Goal: Information Seeking & Learning: Compare options

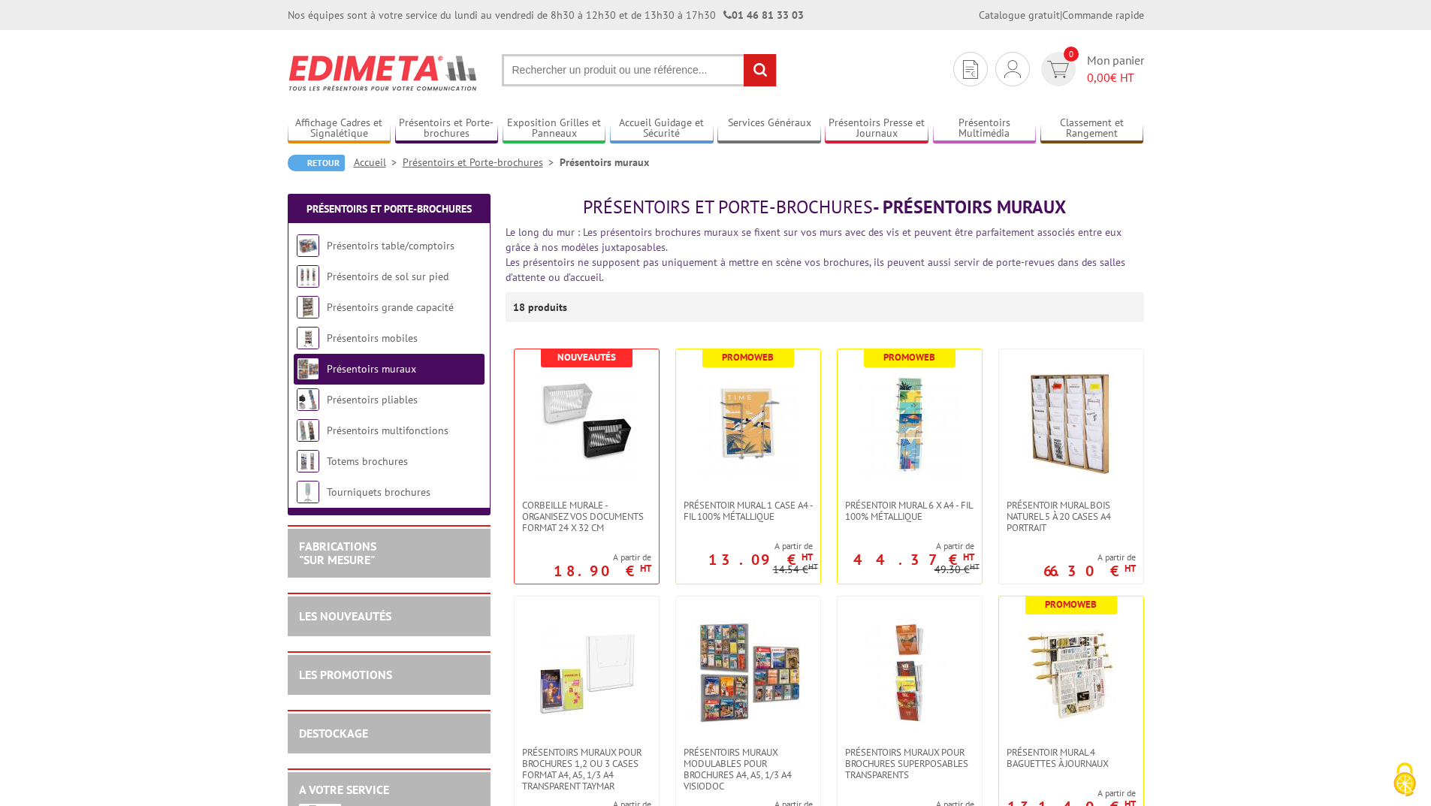
click at [347, 365] on link "Présentoirs muraux" at bounding box center [371, 369] width 89 height 14
click at [365, 275] on link "Présentoirs de sol sur pied" at bounding box center [388, 277] width 123 height 14
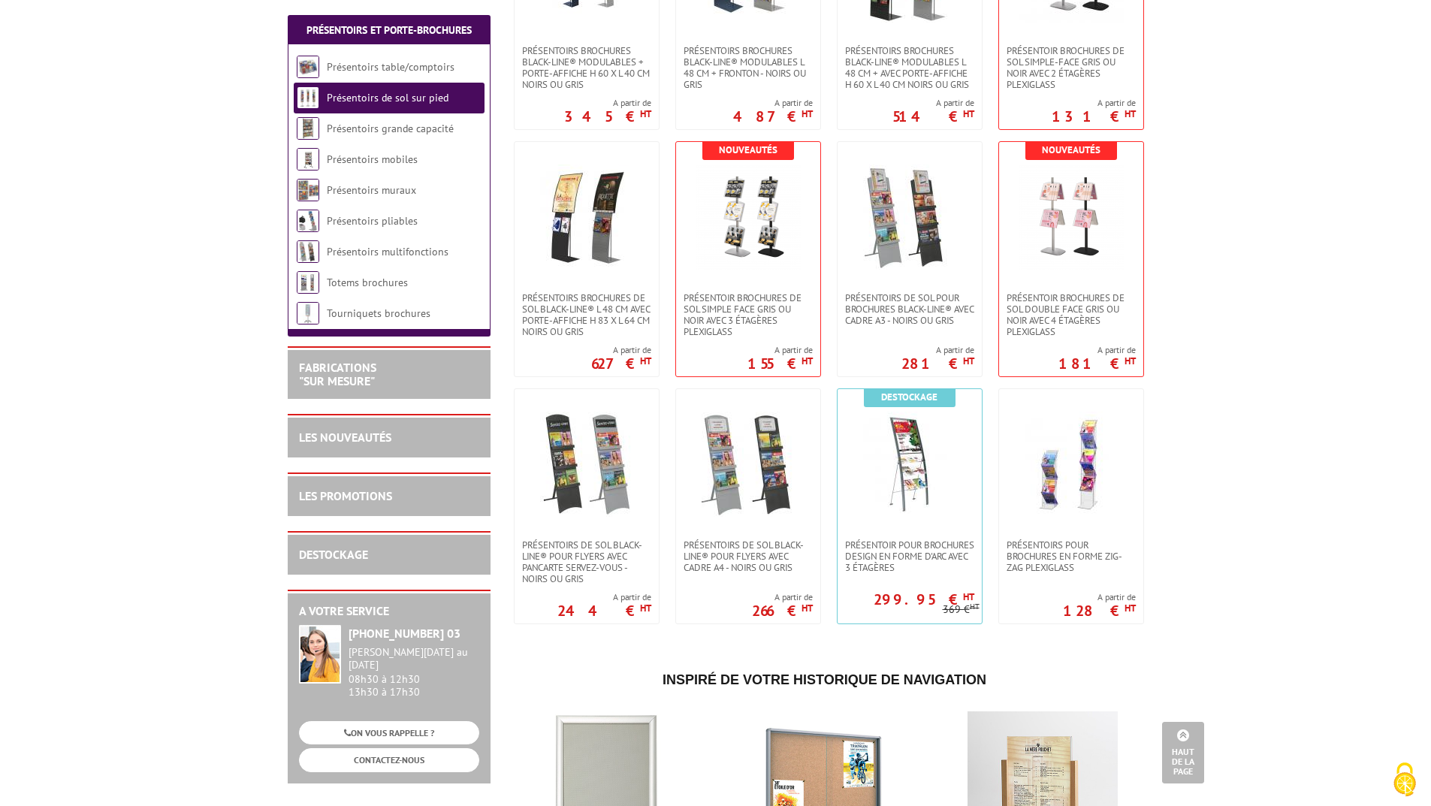
scroll to position [1717, 0]
